Goal: Task Accomplishment & Management: Use online tool/utility

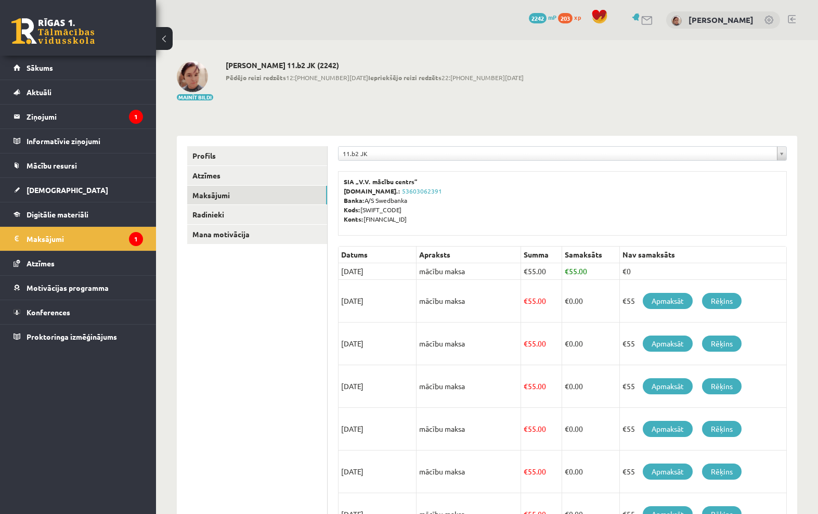
click at [59, 190] on span "[DEMOGRAPHIC_DATA]" at bounding box center [68, 189] width 82 height 9
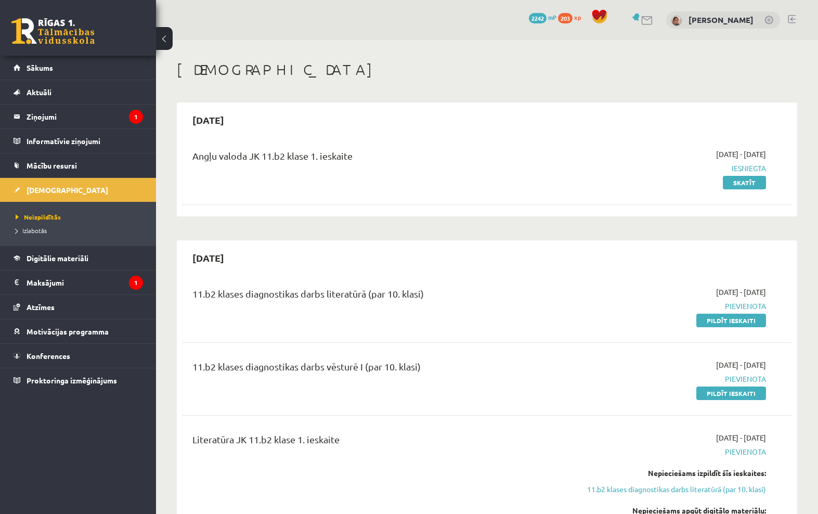
click at [65, 257] on span "Digitālie materiāli" at bounding box center [58, 257] width 62 height 9
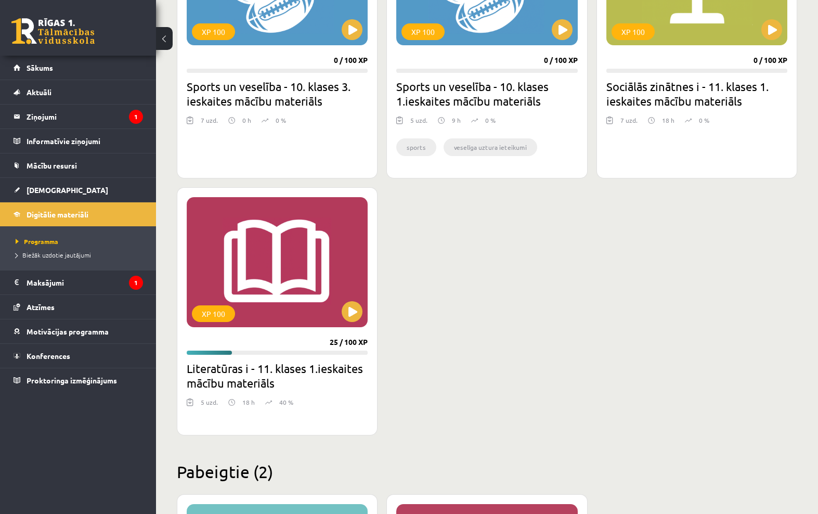
scroll to position [1100, 0]
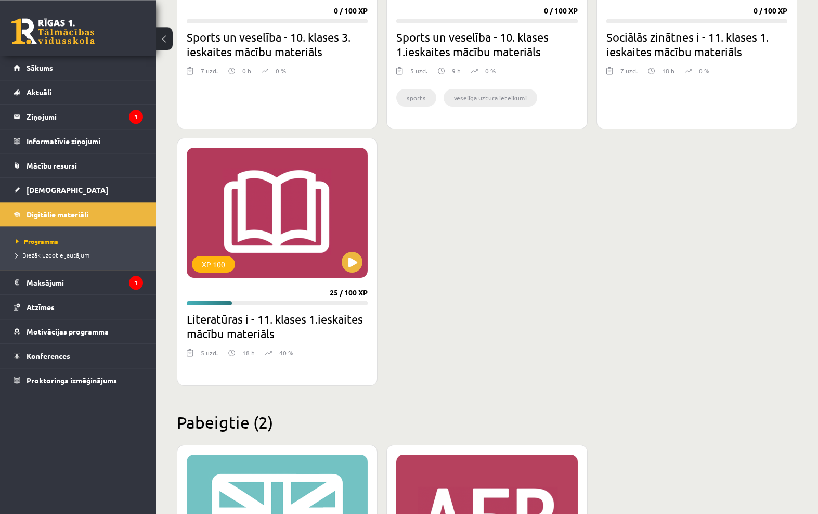
click at [347, 260] on button at bounding box center [352, 262] width 21 height 21
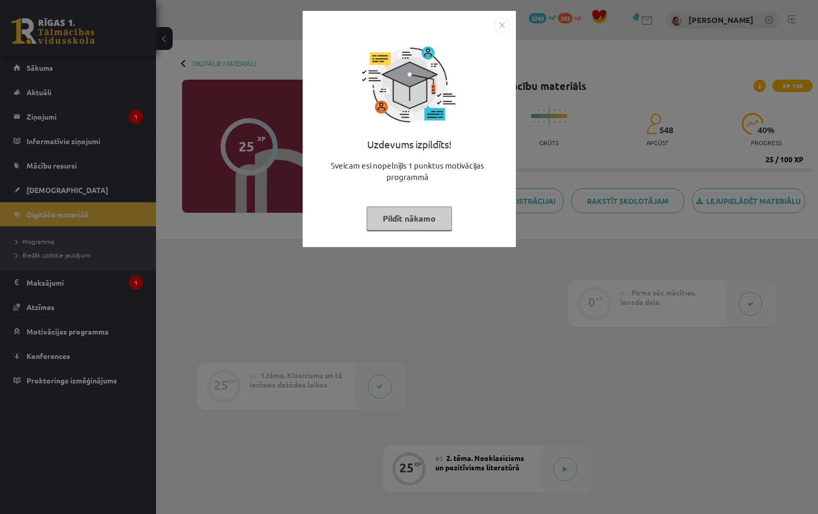
click at [498, 35] on div "Uzdevums izpildīts! Sveicam esi nopelnījis 1 punktus motivācijas programmā Pild…" at bounding box center [409, 137] width 201 height 208
click at [502, 27] on img "Close" at bounding box center [502, 25] width 16 height 16
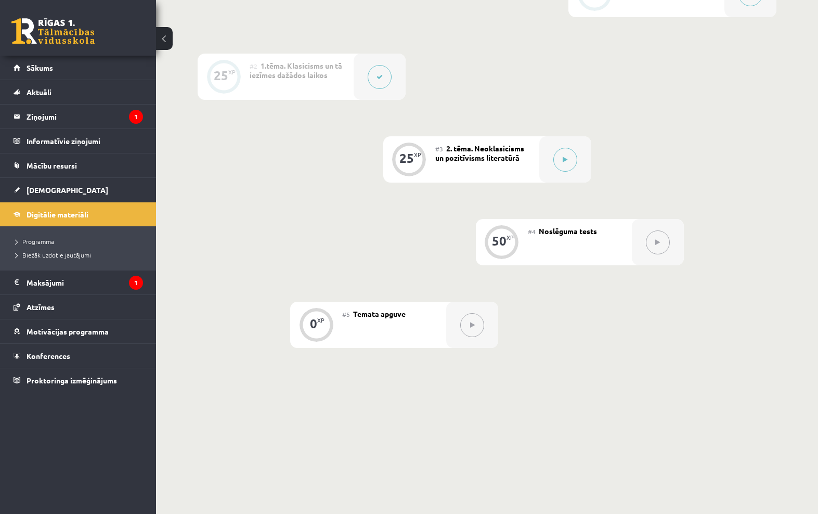
click at [567, 163] on icon at bounding box center [564, 159] width 5 height 6
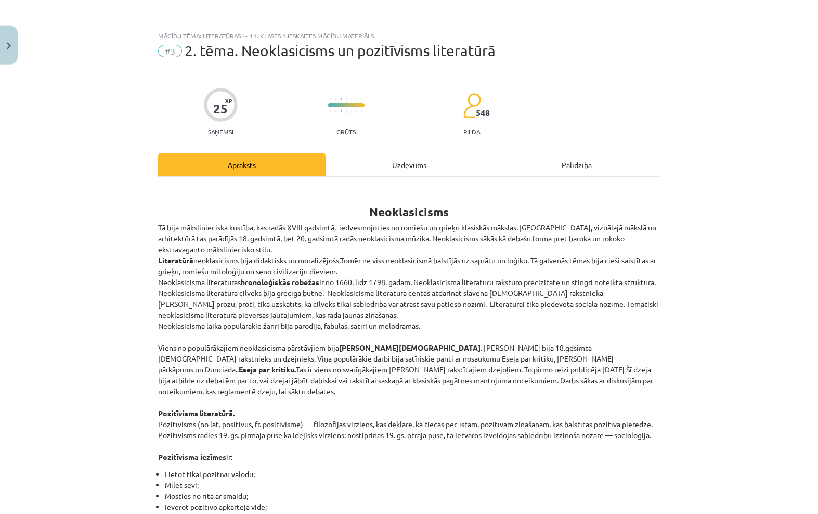
click at [441, 158] on div "Uzdevums" at bounding box center [408, 164] width 167 height 23
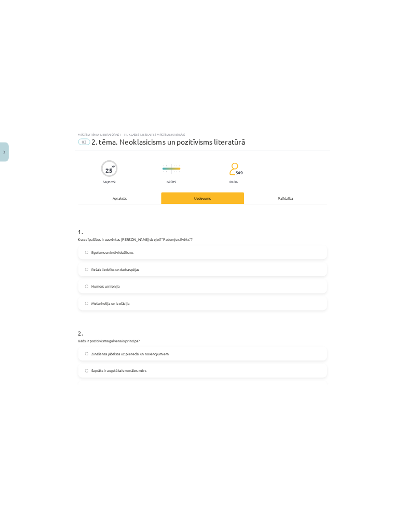
scroll to position [0, 91]
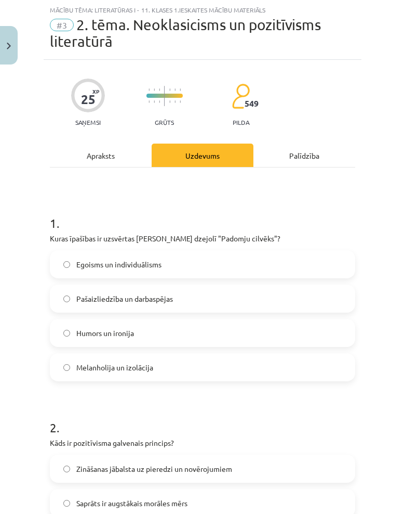
copy p "Kuras īpašības ir uzsvērtas Jāņa Sudrabkalna dzejolī "Padomju cilvēks"?"
click at [333, 234] on p "Kuras īpašības ir uzsvērtas Jāņa Sudrabkalna dzejolī "Padomju cilvēks"?" at bounding box center [203, 238] width 306 height 11
click at [60, 232] on div "1 . Kuras īpašības ir uzsvērtas Jāņa Sudrabkalna dzejolī "Padomju cilvēks"? Ego…" at bounding box center [203, 290] width 306 height 184
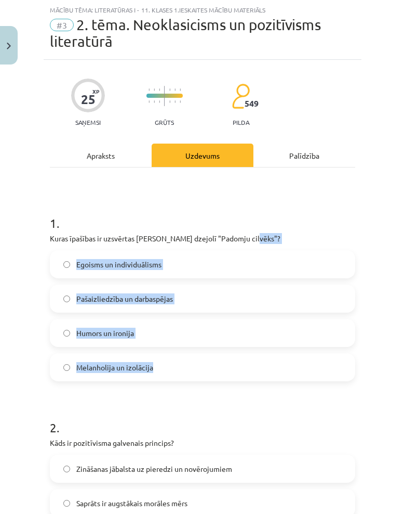
copy div "cilvēks"? Egoisms un individuālisms Pašaizliedzība un darbaspējas Humors un iro…"
click at [267, 310] on label "Pašaizliedzība un darbaspējas" at bounding box center [203, 298] width 304 height 26
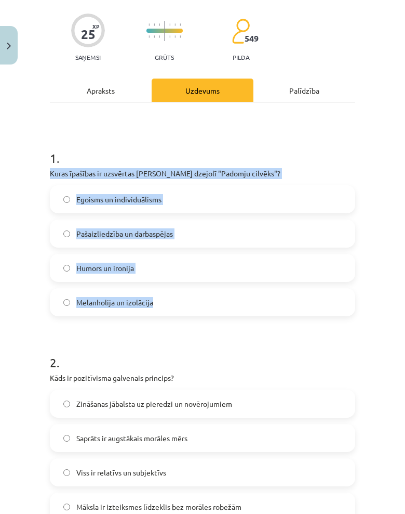
scroll to position [92, 0]
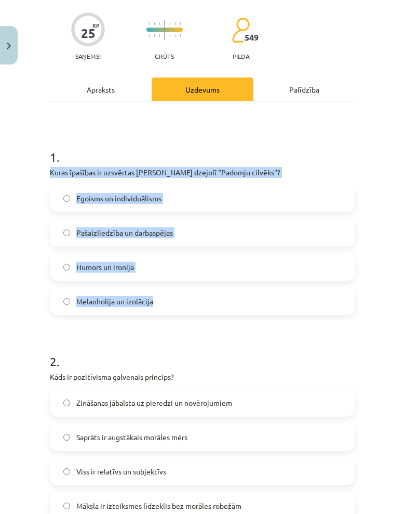
click at [181, 349] on h1 "2 ." at bounding box center [203, 352] width 306 height 32
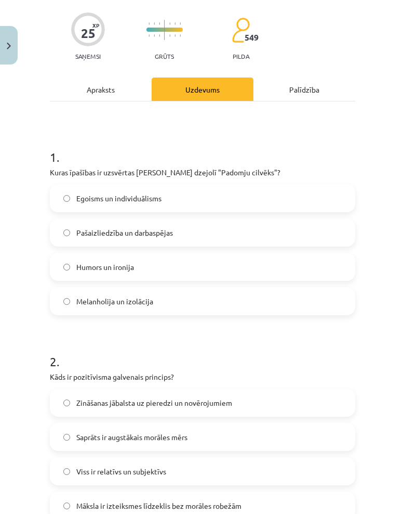
click at [123, 95] on div "Apraksts" at bounding box center [101, 88] width 102 height 23
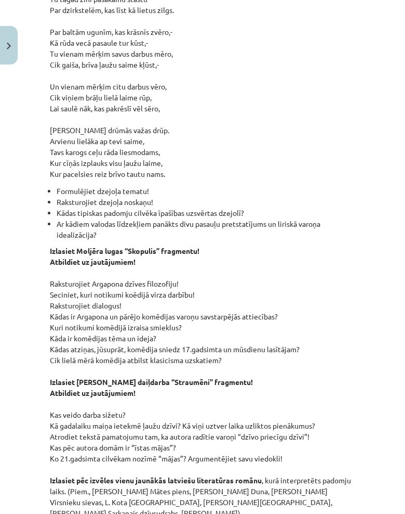
scroll to position [1137, 0]
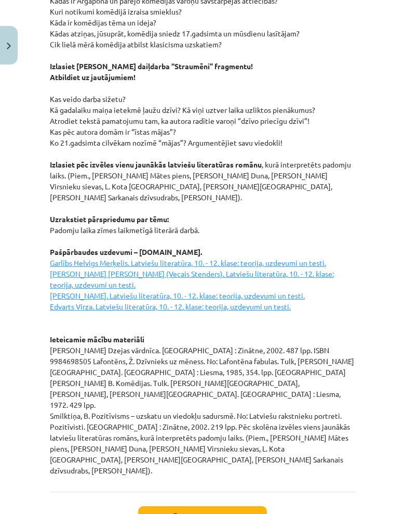
click at [246, 506] on button "Sākt uzdevumu" at bounding box center [202, 517] width 129 height 23
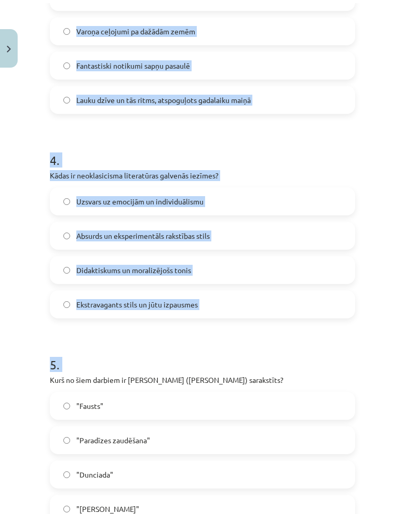
scroll to position [787, 0]
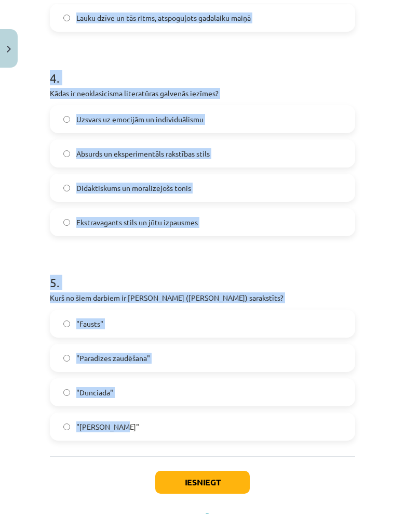
click at [365, 208] on div "Mācību tēma: Literatūras i - 11. klases 1.ieskaites mācību materiāls #3 2. tēma…" at bounding box center [202, 257] width 405 height 514
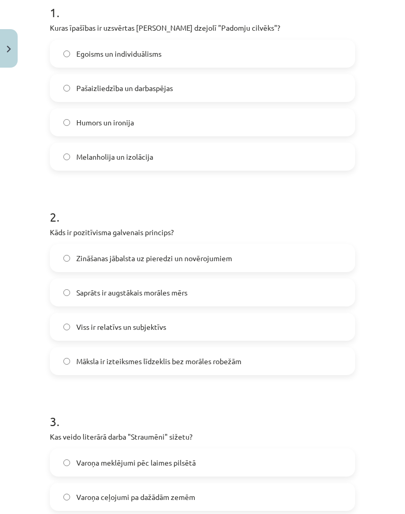
scroll to position [241, 0]
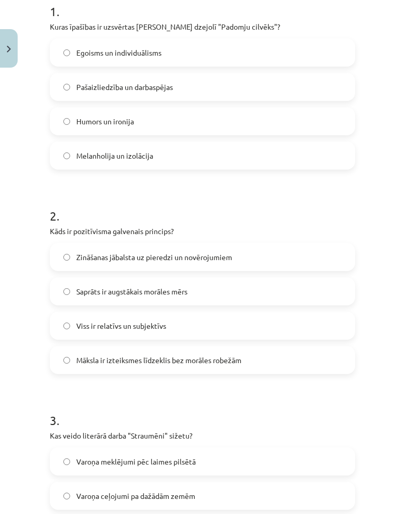
click at [338, 259] on label "Zināšanas jābalsta uz pieredzi un novērojumiem" at bounding box center [203, 254] width 304 height 26
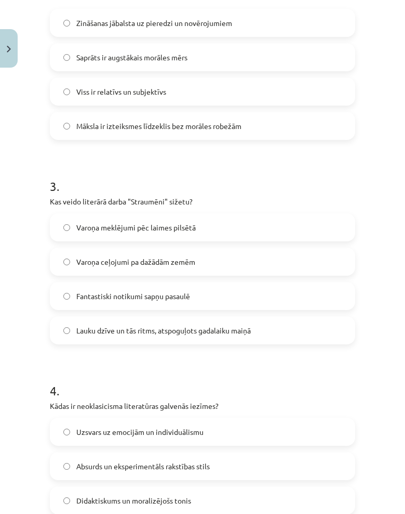
scroll to position [478, 0]
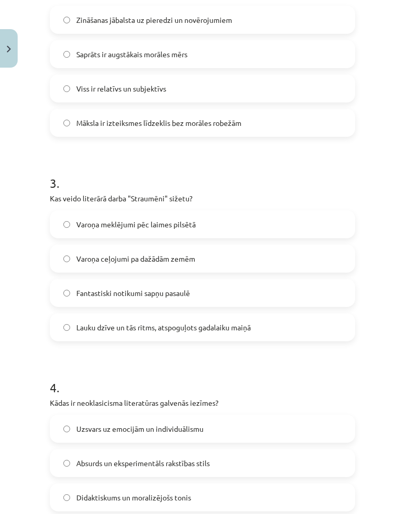
click at [313, 322] on label "Lauku dzīve un tās ritms, atspoguļots gadalaiku maiņā" at bounding box center [203, 324] width 304 height 26
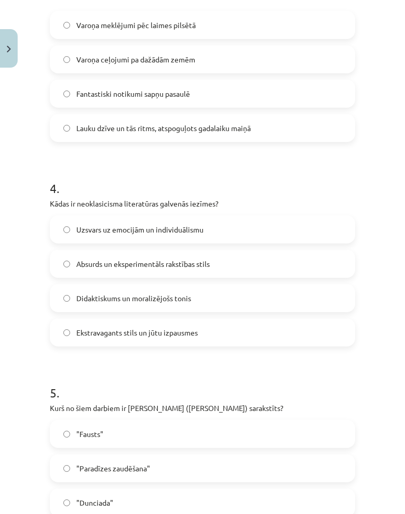
scroll to position [677, 0]
click at [299, 306] on label "Didaktiskums un moralizējošs tonis" at bounding box center [203, 294] width 304 height 26
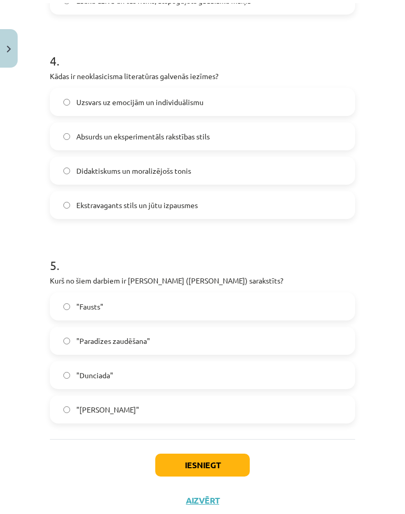
scroll to position [804, 0]
click at [289, 373] on label ""Dunciada"" at bounding box center [203, 372] width 304 height 26
click at [234, 467] on button "Iesniegt" at bounding box center [202, 462] width 95 height 23
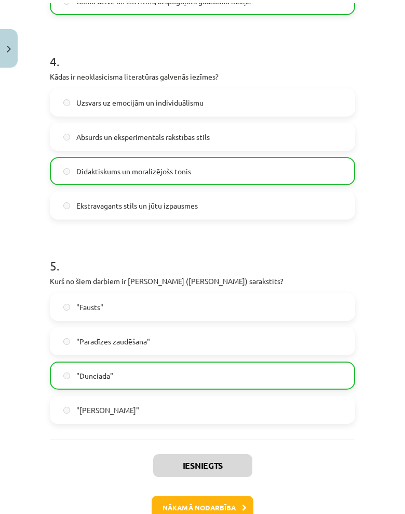
scroll to position [0, 91]
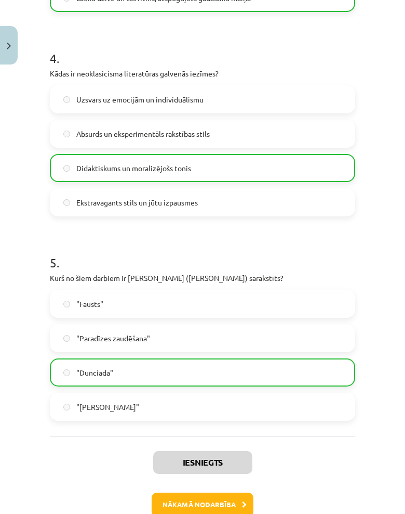
click at [231, 501] on button "Nākamā nodarbība" at bounding box center [203, 504] width 102 height 24
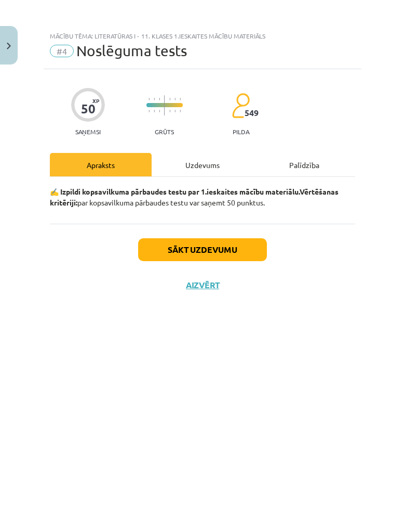
scroll to position [0, 0]
